Goal: Transaction & Acquisition: Purchase product/service

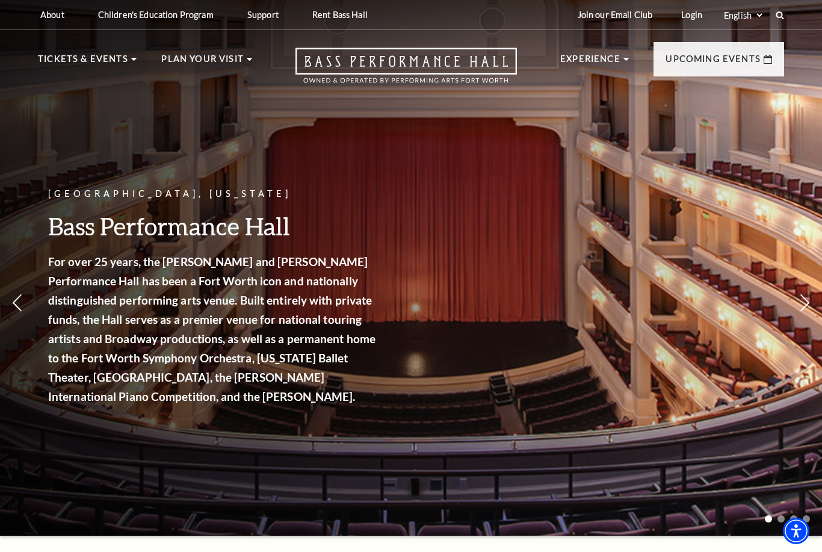
click at [443, 386] on link "View Full Calendar" at bounding box center [410, 398] width 140 height 34
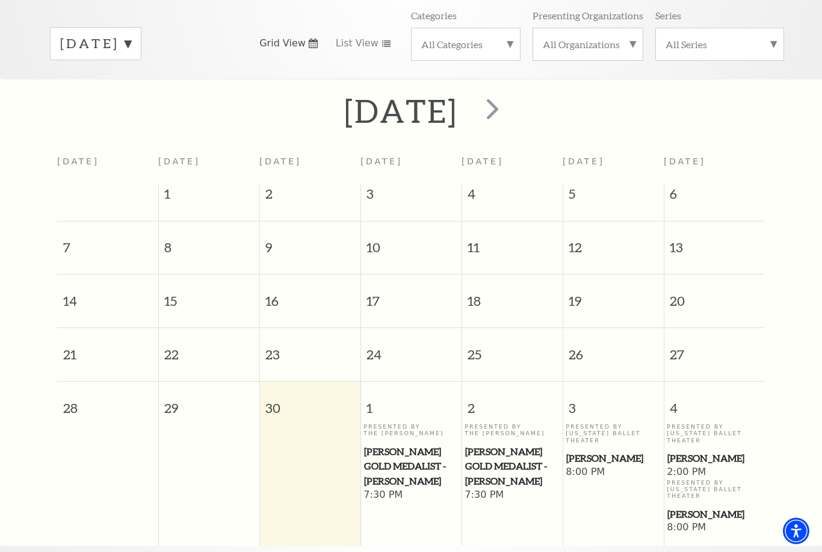
scroll to position [173, 0]
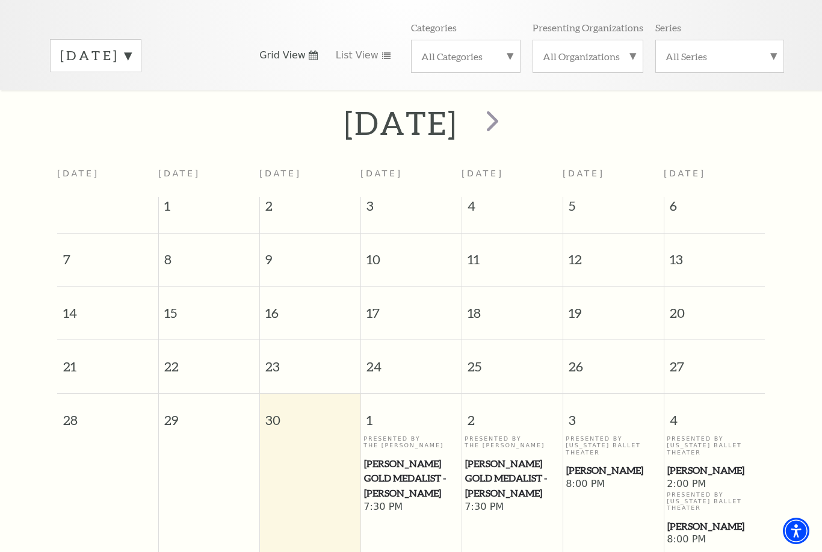
click at [513, 103] on button "next" at bounding box center [491, 123] width 44 height 43
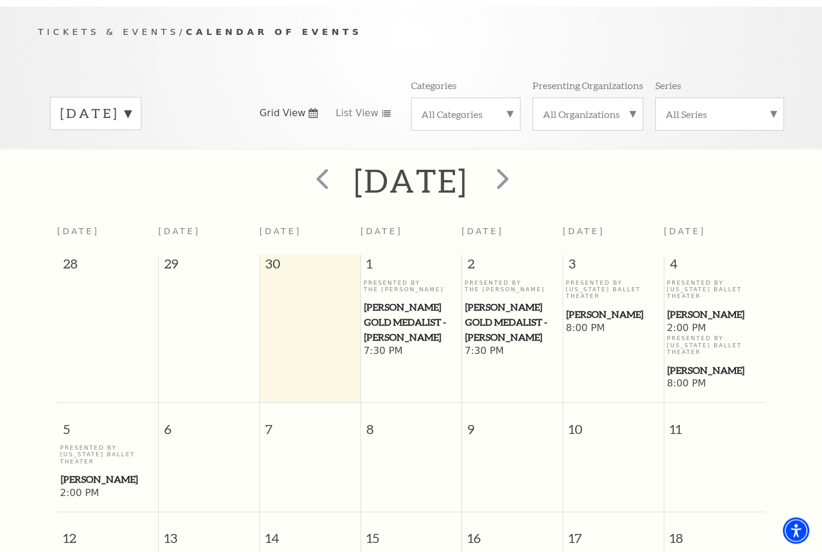
scroll to position [106, 0]
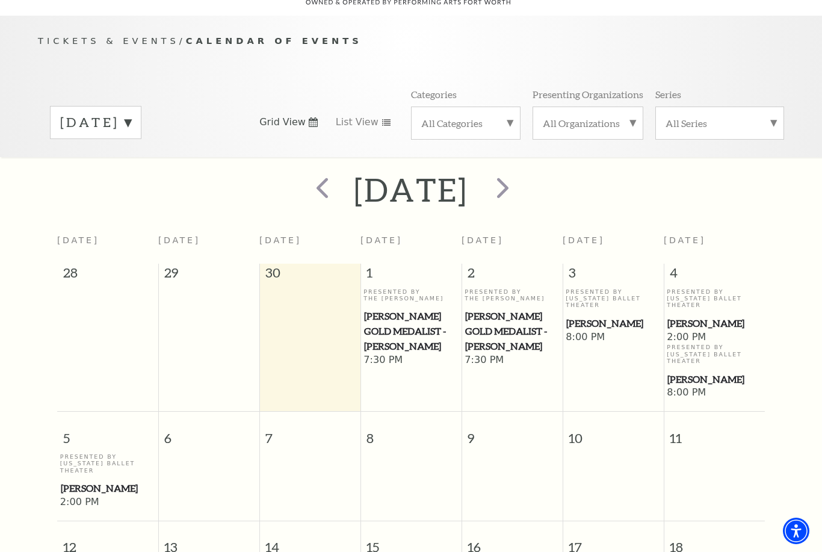
click at [520, 171] on span "next" at bounding box center [502, 187] width 34 height 34
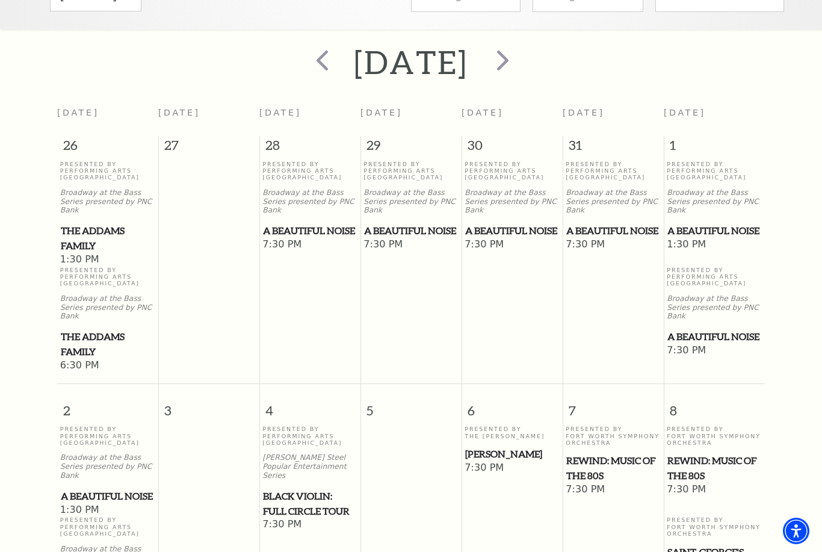
scroll to position [234, 0]
click at [304, 488] on span "Black Violin: Full Circle Tour" at bounding box center [310, 502] width 94 height 29
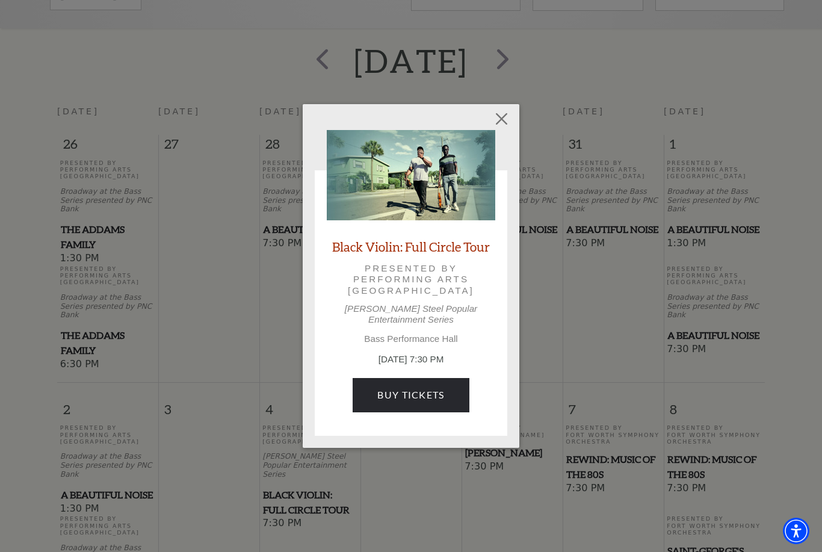
click at [423, 387] on link "Buy Tickets" at bounding box center [410, 395] width 116 height 34
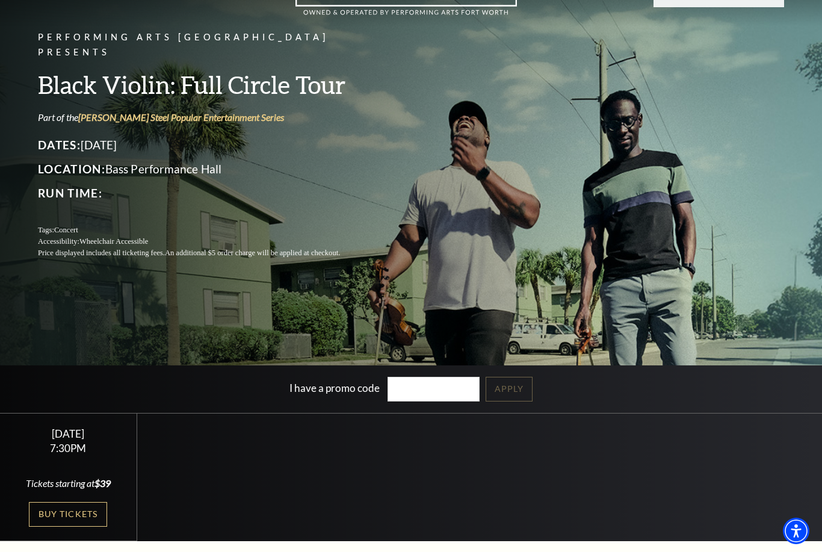
scroll to position [69, 0]
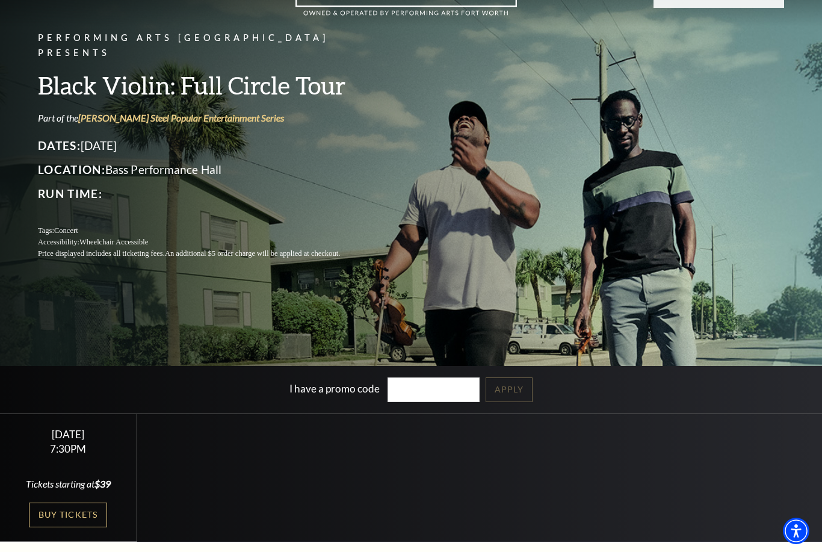
click at [73, 527] on link "Buy Tickets" at bounding box center [68, 514] width 78 height 25
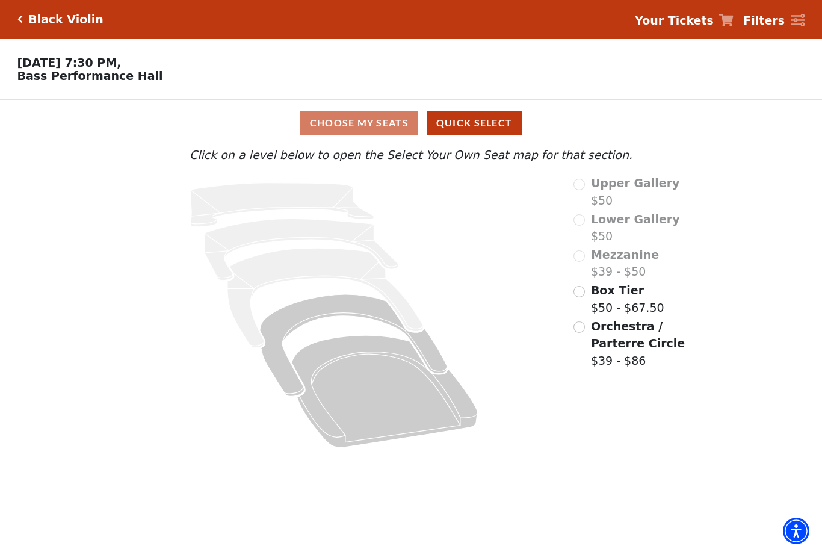
click at [583, 287] on input "Box Tier$50 - $67.50\a" at bounding box center [578, 291] width 11 height 11
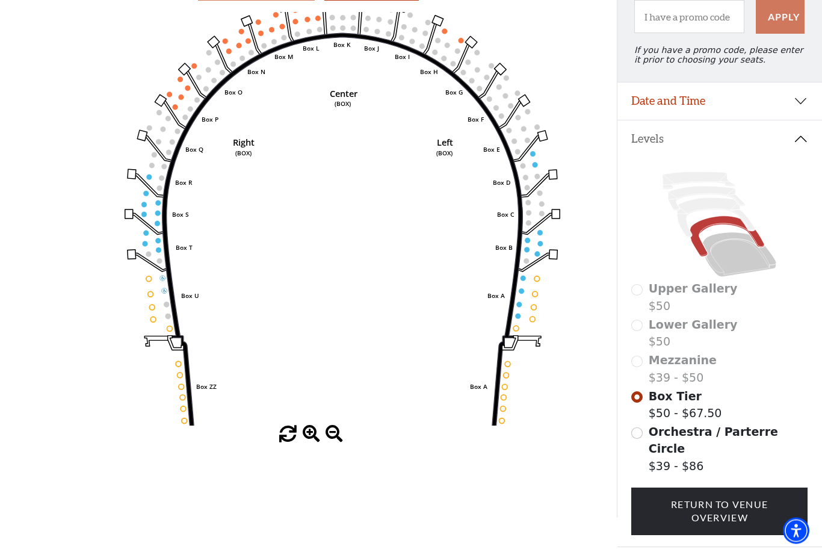
scroll to position [133, 0]
click at [639, 436] on input "Orchestra / Parterre Circle$39 - $86\a" at bounding box center [636, 433] width 11 height 11
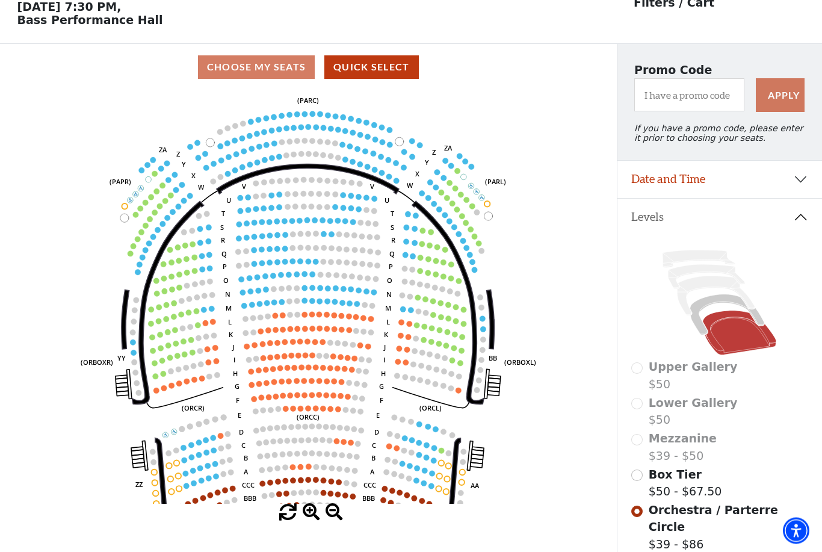
scroll to position [56, 0]
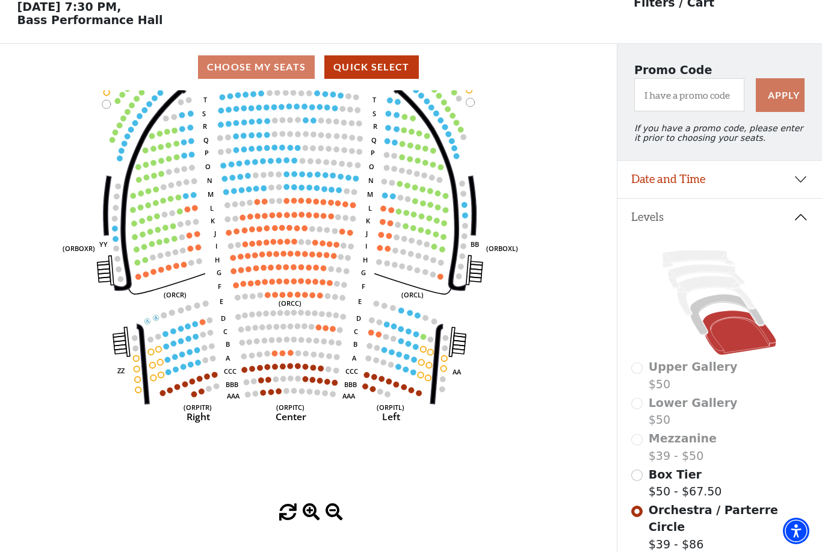
click at [648, 380] on label "Upper Gallery $50" at bounding box center [692, 375] width 89 height 34
click at [632, 376] on div "Upper Gallery $50" at bounding box center [719, 375] width 176 height 34
click at [641, 480] on input "Box Tier$50 - $67.50\a" at bounding box center [636, 474] width 11 height 11
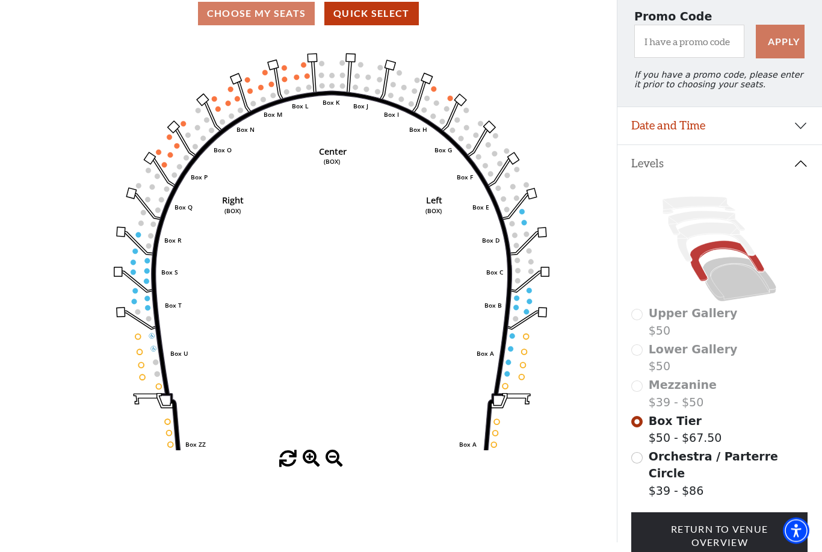
scroll to position [107, 0]
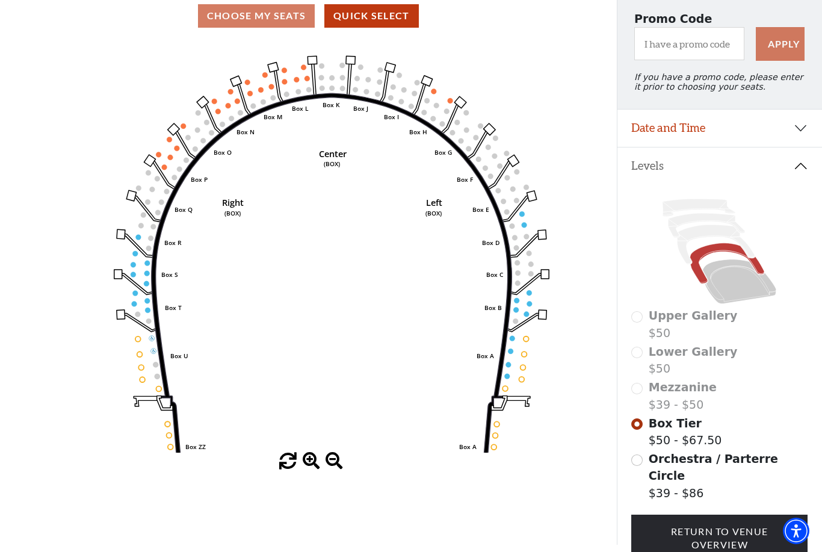
click at [158, 276] on icon "Left (BOX) Right (BOX) Center (BOX) Box ZZ Box U Box T Box S Box R Box Q Box P …" at bounding box center [308, 245] width 555 height 413
click at [142, 274] on icon "Left (BOX) Right (BOX) Center (BOX) Box ZZ Box U Box T Box S Box R Box Q Box P …" at bounding box center [308, 245] width 555 height 413
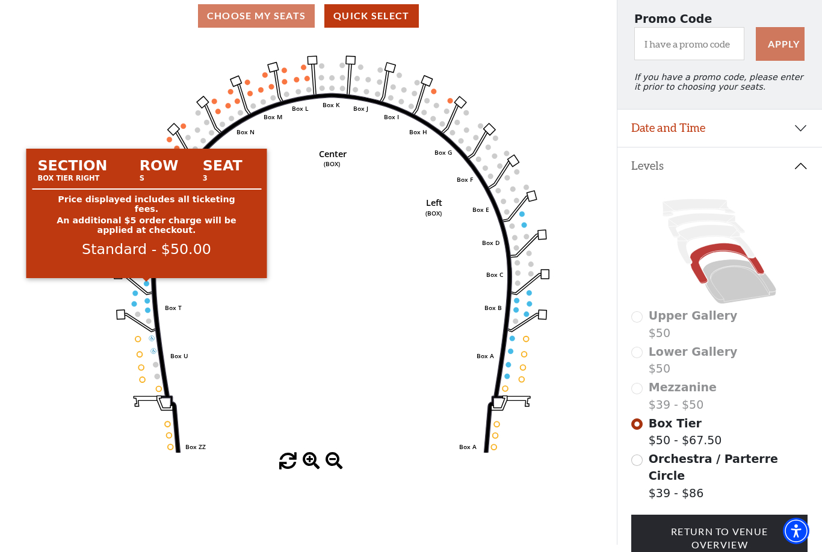
click at [146, 286] on circle at bounding box center [146, 283] width 5 height 5
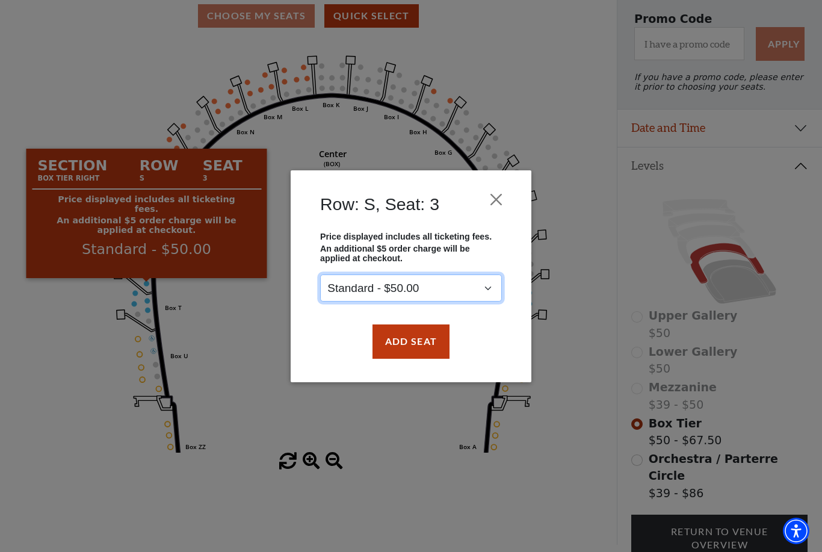
click at [483, 300] on select "Standard - $50.00" at bounding box center [411, 287] width 182 height 27
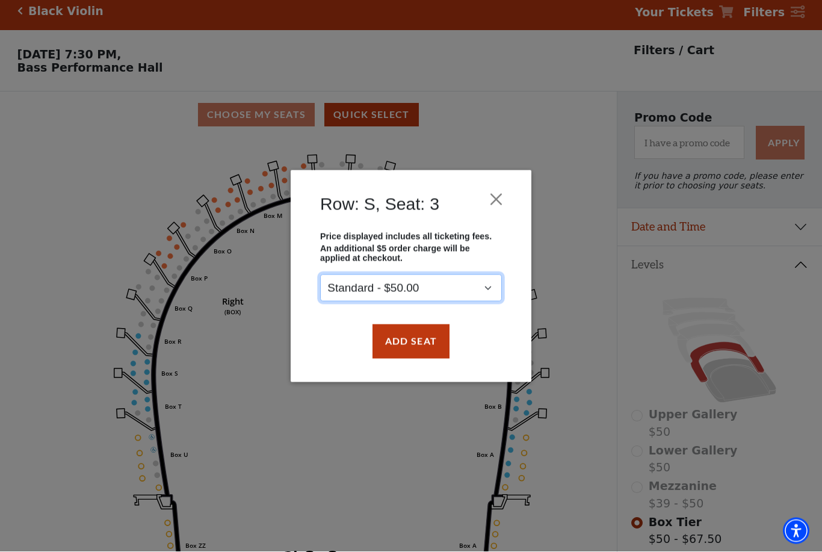
scroll to position [0, 0]
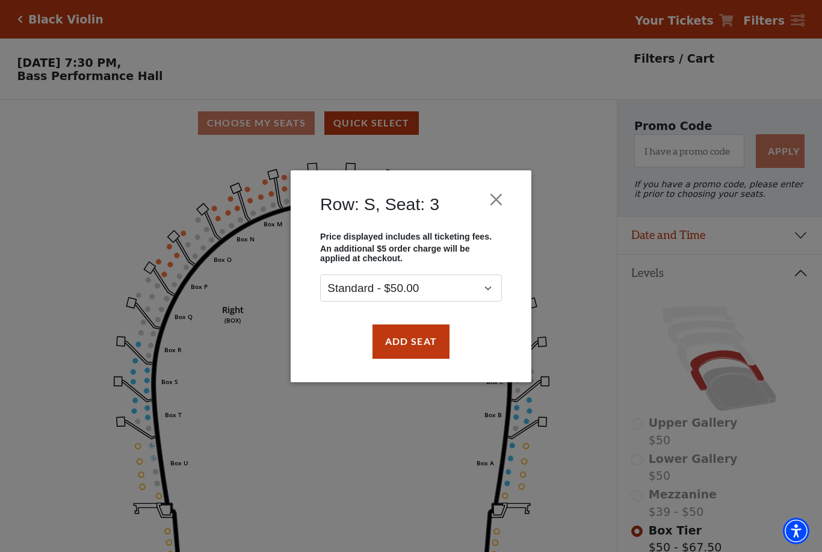
click at [411, 343] on button "Add Seat" at bounding box center [410, 341] width 77 height 34
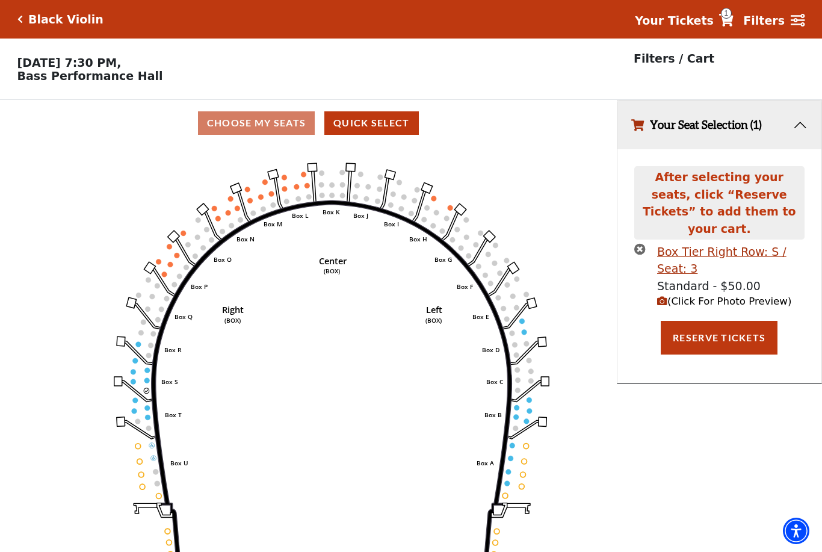
click at [143, 372] on icon "Left (BOX) Right (BOX) Center (BOX) Box ZZ Box U Box T Box S Box R Box Q Box P …" at bounding box center [308, 352] width 555 height 413
click at [148, 377] on icon "Left (BOX) Right (BOX) Center (BOX) Box ZZ Box U Box T Box S Box R Box Q Box P …" at bounding box center [308, 352] width 555 height 413
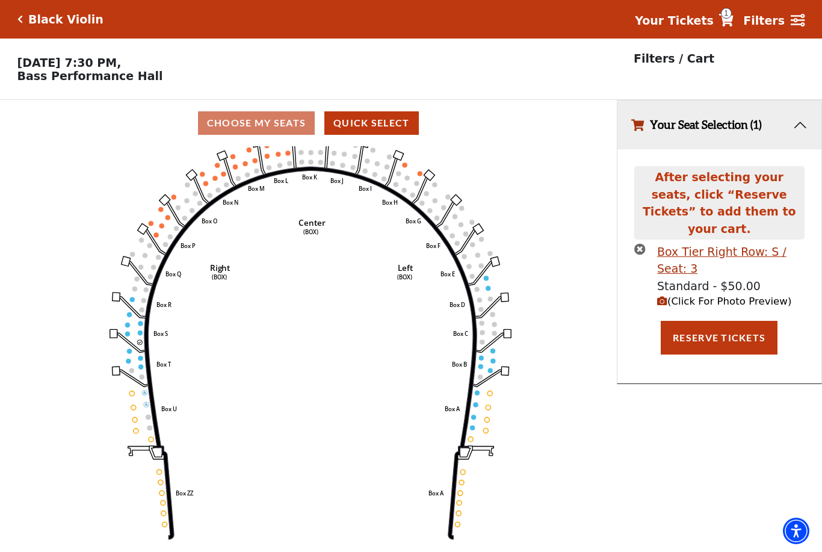
click at [733, 295] on span "(Click For Photo Preview)" at bounding box center [724, 300] width 134 height 11
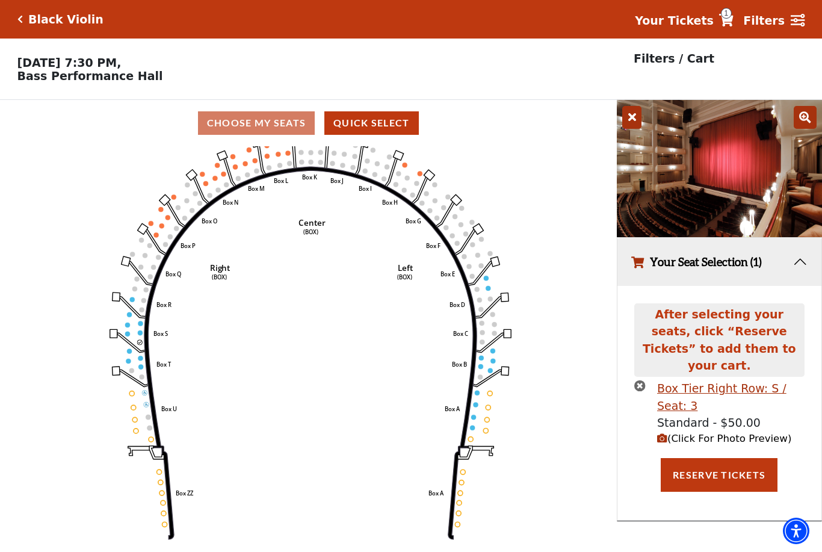
click at [811, 261] on button "Your Seat Selection (1)" at bounding box center [719, 262] width 205 height 49
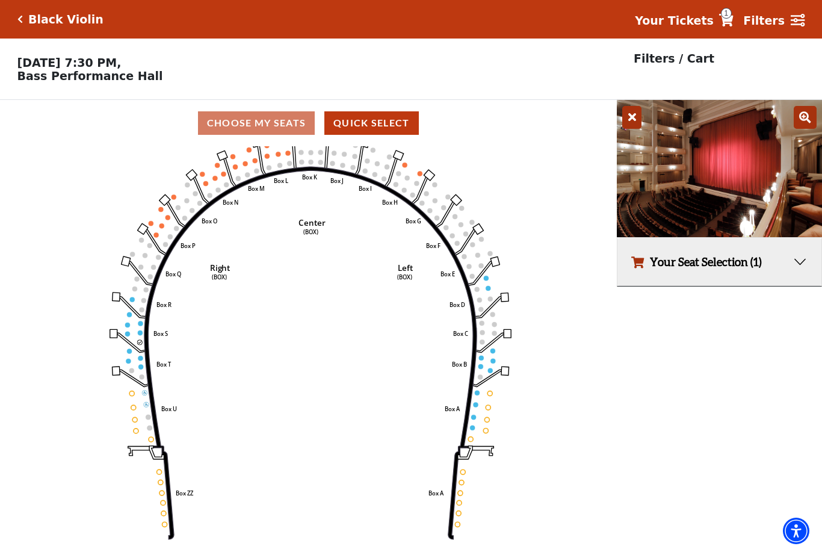
click at [797, 263] on button "Your Seat Selection (1)" at bounding box center [719, 262] width 205 height 49
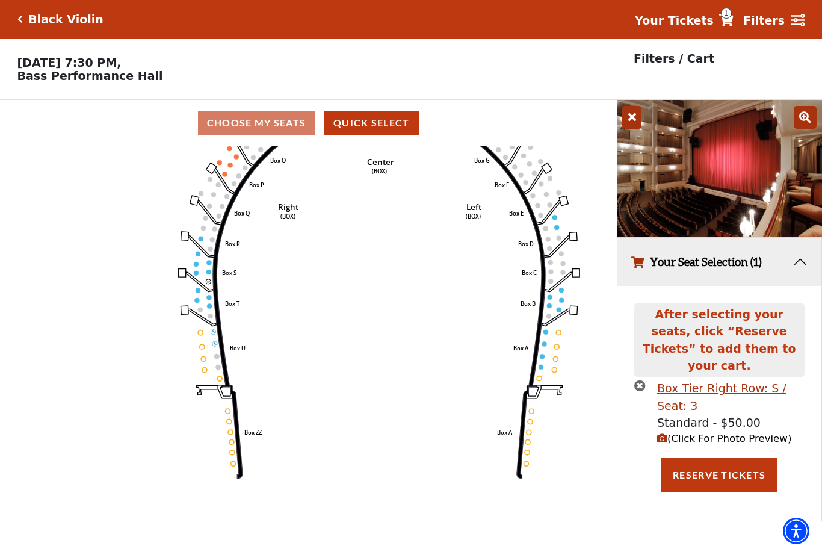
click at [209, 303] on icon "Left (BOX) Right (BOX) Center (BOX) Box ZZ Box U Box T Box S Box R Box Q Box P …" at bounding box center [308, 352] width 555 height 413
click at [208, 283] on circle at bounding box center [208, 280] width 5 height 5
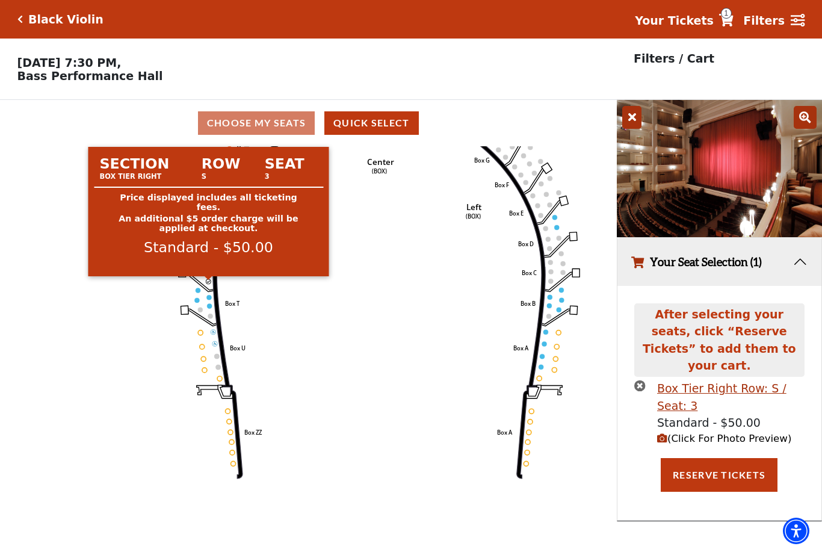
click at [351, 303] on icon "Left (BOX) Right (BOX) Center (BOX) Box ZZ Box U Box T Box S Box R Box Q Box P …" at bounding box center [308, 352] width 555 height 413
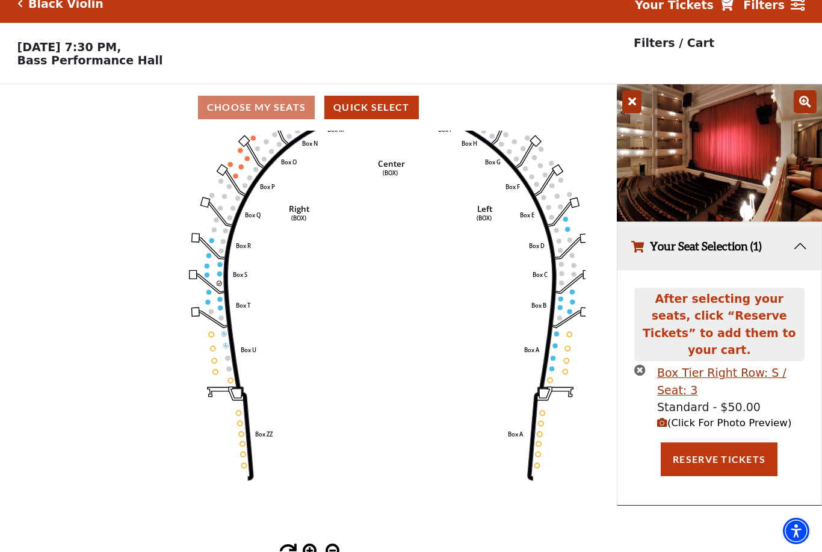
scroll to position [26, 0]
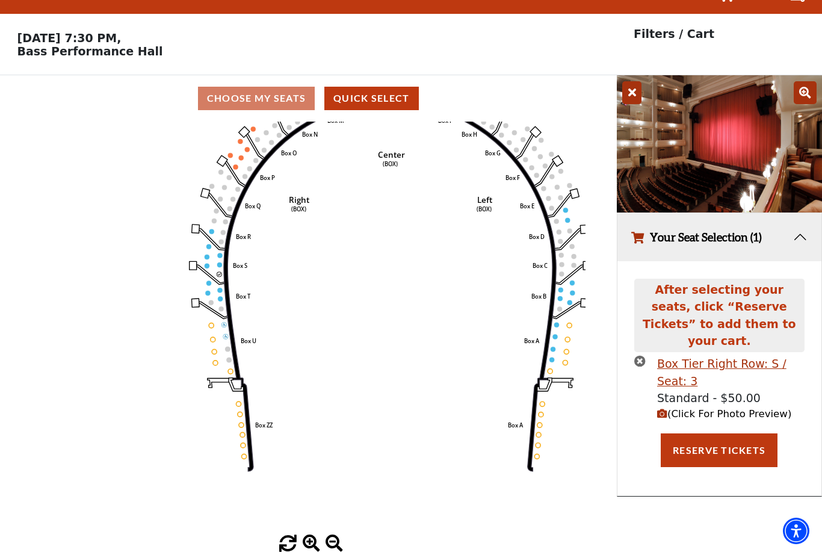
click at [732, 408] on span "(Click For Photo Preview)" at bounding box center [724, 413] width 134 height 11
click at [737, 408] on span "(Click For Photo Preview)" at bounding box center [724, 413] width 134 height 11
click at [755, 408] on span "(Click For Photo Preview)" at bounding box center [724, 413] width 134 height 11
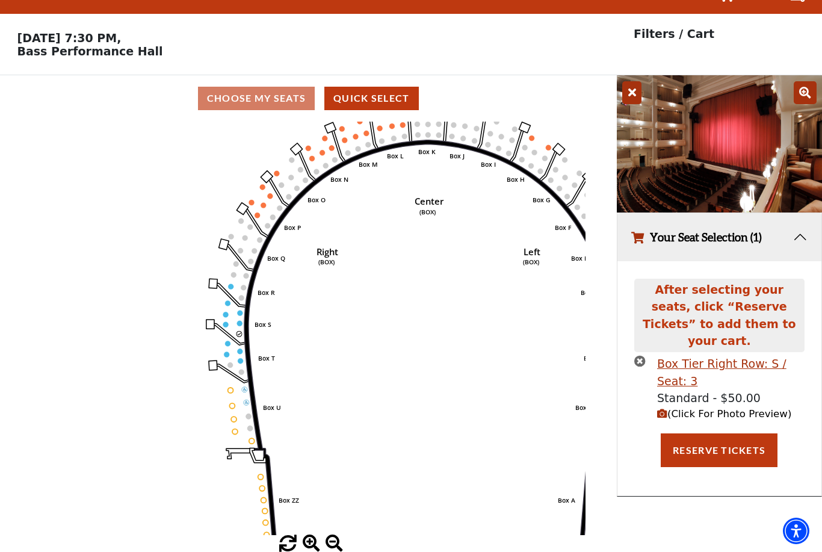
click at [212, 484] on icon "Left (BOX) Right (BOX) Center (BOX) Box ZZ Box U Box T Box S Box R Box Q Box P …" at bounding box center [308, 327] width 555 height 413
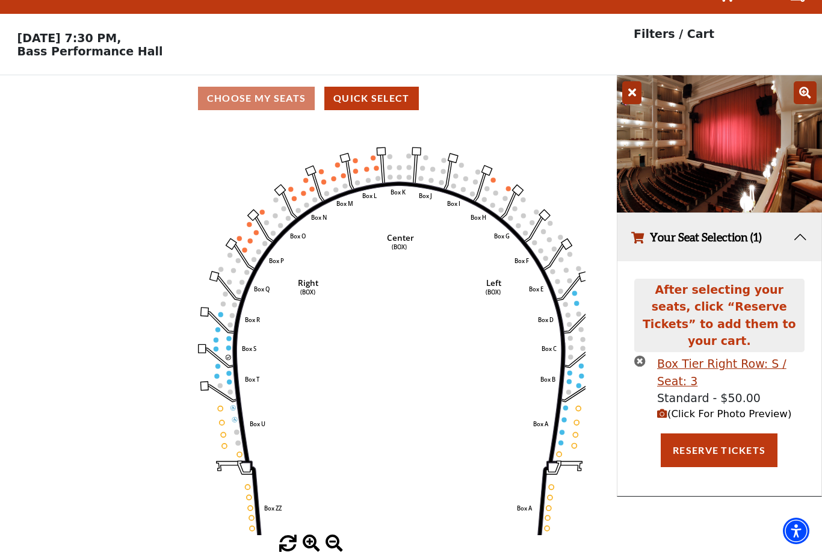
click at [642, 91] on img at bounding box center [720, 143] width 206 height 137
click at [639, 97] on icon at bounding box center [631, 92] width 19 height 23
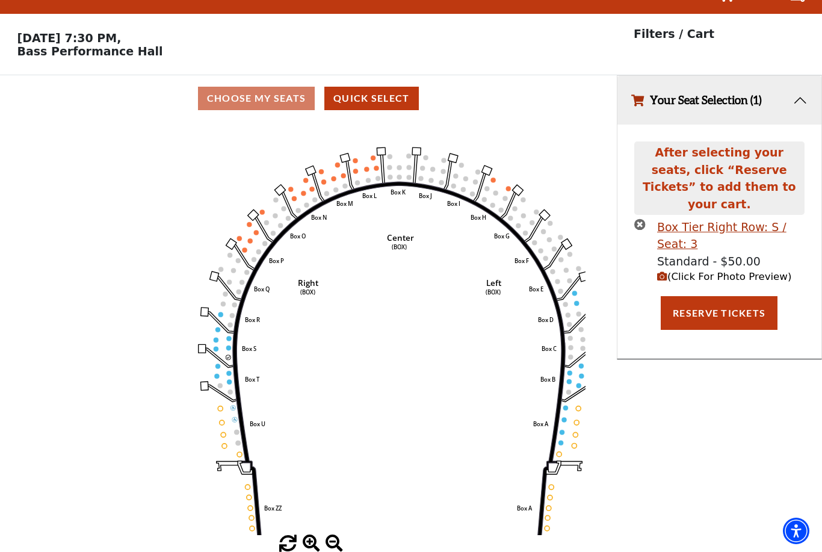
click at [792, 99] on button "Your Seat Selection (1)" at bounding box center [719, 100] width 205 height 49
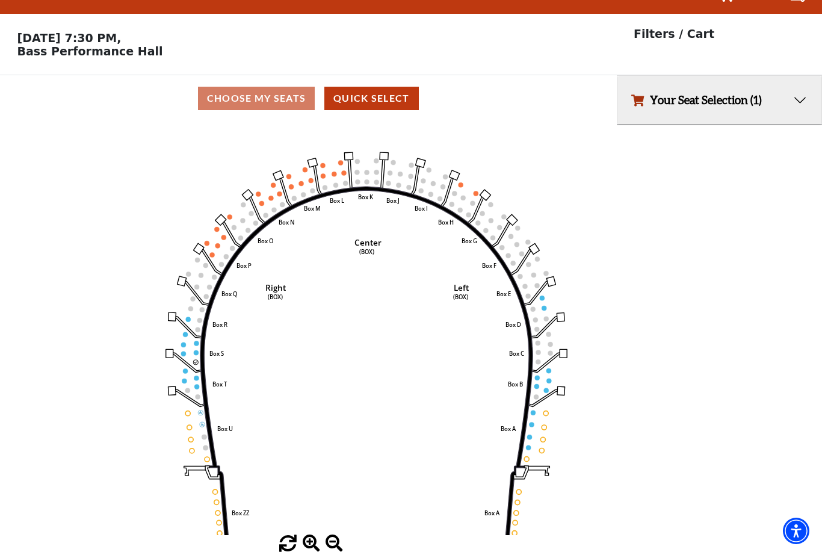
scroll to position [65, 0]
